Goal: Information Seeking & Learning: Learn about a topic

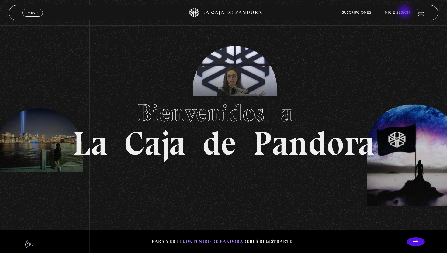
click at [405, 12] on link "Inicie sesión" at bounding box center [396, 13] width 27 height 4
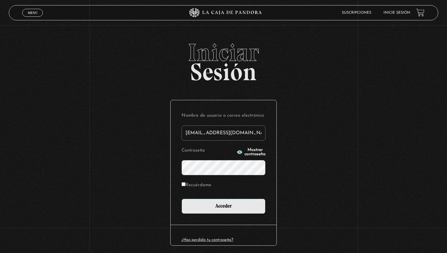
type input "vmora16@live.com"
click at [223, 206] on input "Acceder" at bounding box center [223, 206] width 84 height 15
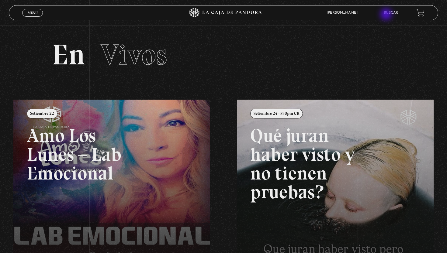
click at [387, 15] on li "Buscar" at bounding box center [391, 12] width 14 height 9
click at [388, 11] on link "Buscar" at bounding box center [391, 13] width 14 height 4
click at [388, 11] on li "Buscar" at bounding box center [391, 12] width 14 height 9
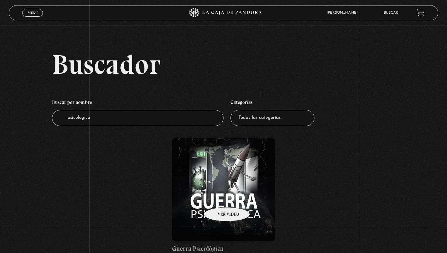
click at [219, 198] on figure at bounding box center [223, 189] width 103 height 103
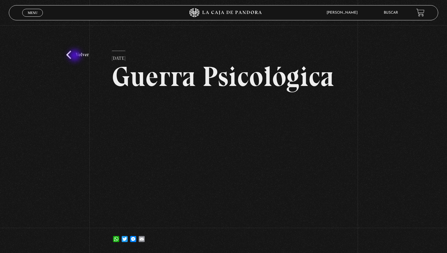
click at [72, 56] on link "Volver" at bounding box center [77, 55] width 22 height 8
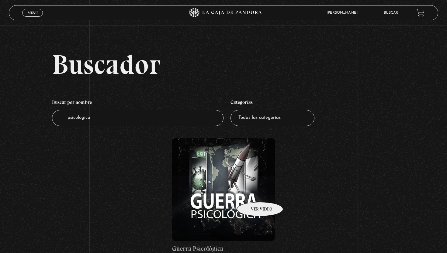
click at [252, 193] on figure at bounding box center [223, 189] width 103 height 103
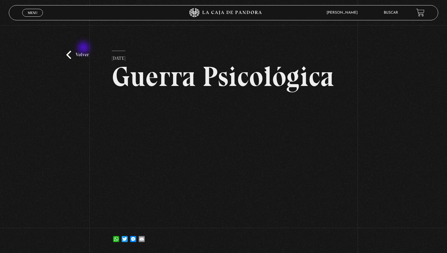
click at [81, 51] on link "Volver" at bounding box center [77, 55] width 22 height 8
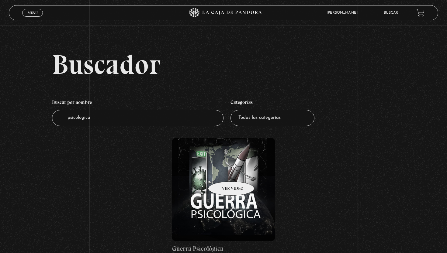
click at [223, 172] on figure at bounding box center [223, 189] width 103 height 103
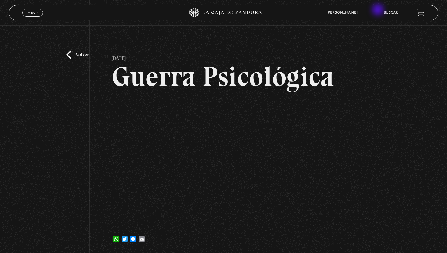
click at [378, 10] on div "Vivian Mora Sojo En vivos Pandora Centinelas Mi cuenta Salir Buscar" at bounding box center [357, 13] width 134 height 14
click at [384, 12] on link "Buscar" at bounding box center [391, 13] width 14 height 4
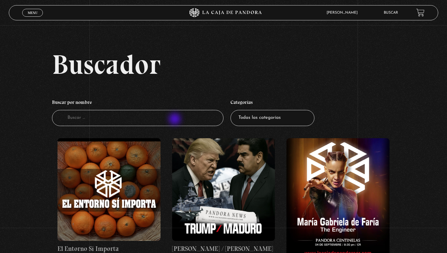
drag, startPoint x: 175, startPoint y: 120, endPoint x: 175, endPoint y: 115, distance: 4.3
click at [175, 120] on input "Buscador" at bounding box center [137, 118] width 171 height 16
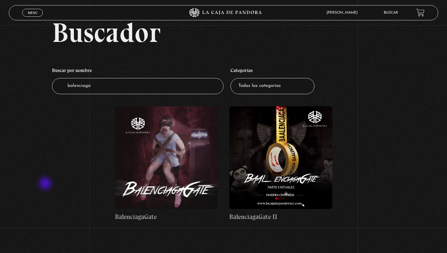
scroll to position [40, 0]
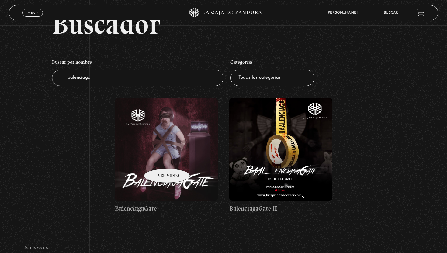
click at [159, 160] on figure at bounding box center [166, 149] width 103 height 103
